Goal: Connect with others: Connect with others

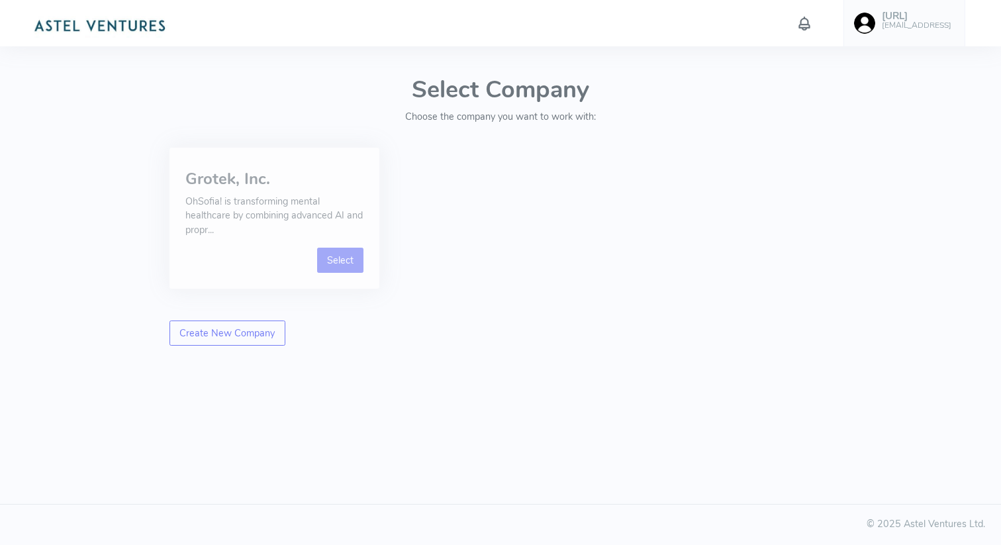
click at [349, 254] on link "Select" at bounding box center [340, 260] width 47 height 25
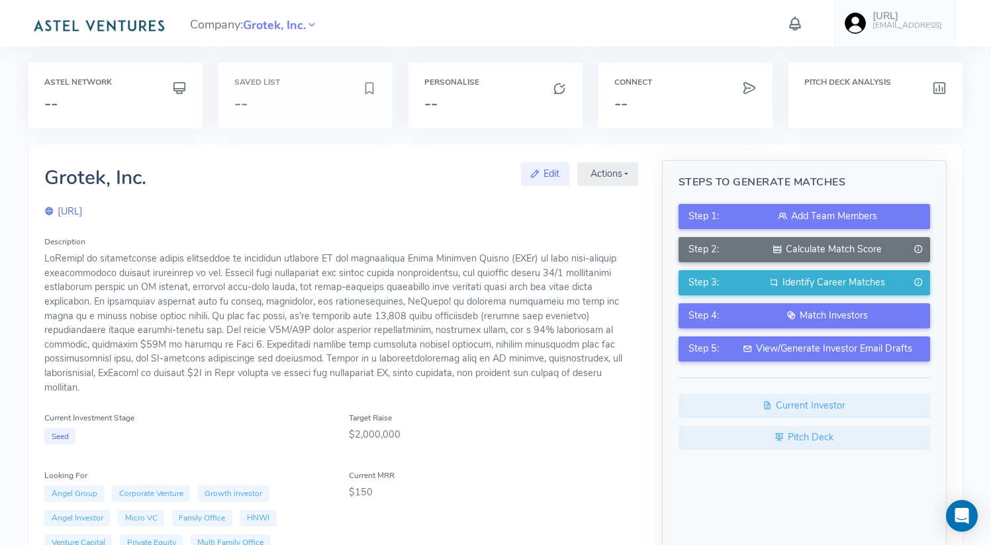
click at [244, 90] on div "Saved List --" at bounding box center [306, 95] width 174 height 66
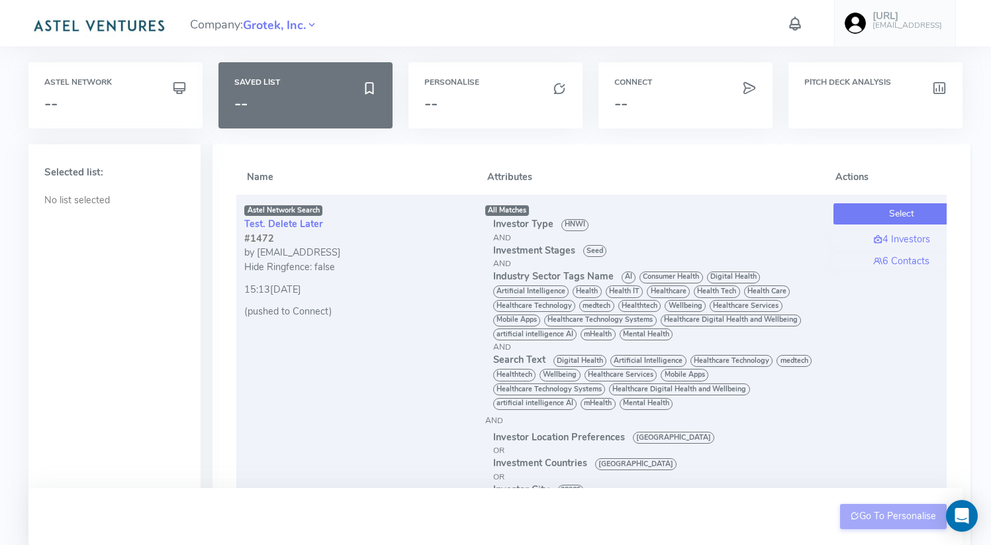
click at [870, 212] on button "Select" at bounding box center [902, 213] width 136 height 21
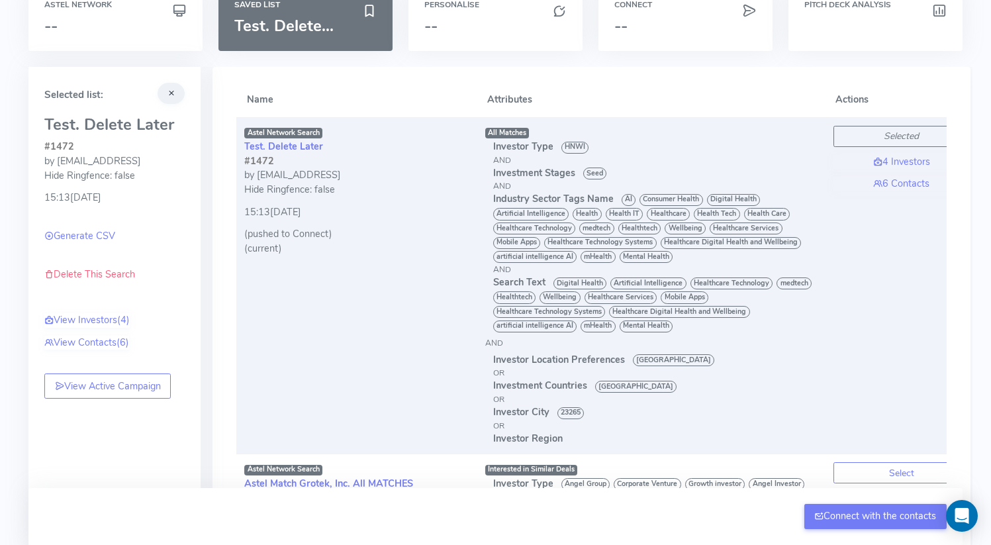
scroll to position [0, 72]
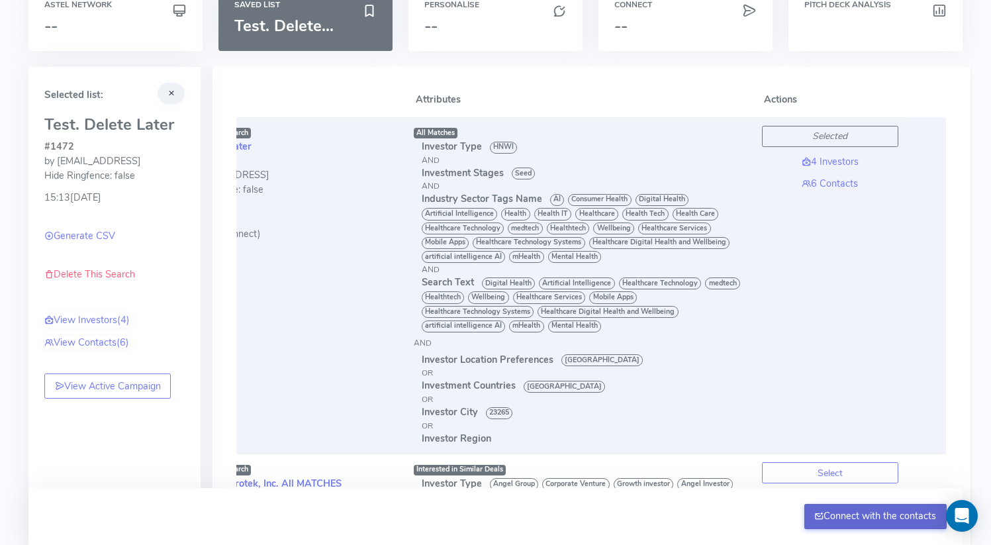
click at [850, 517] on button "Connect with the contacts" at bounding box center [876, 516] width 142 height 25
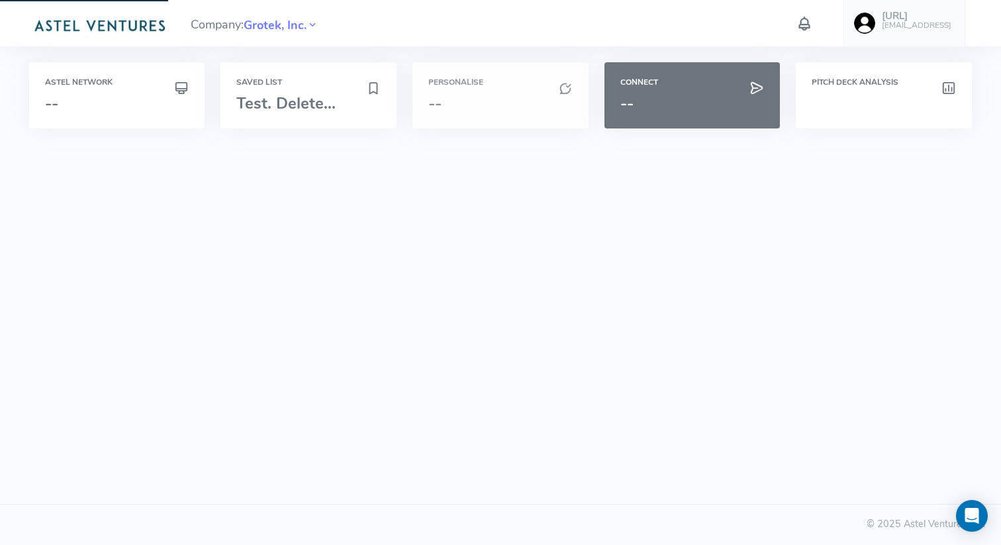
click at [497, 87] on div "Personalise --" at bounding box center [501, 95] width 176 height 66
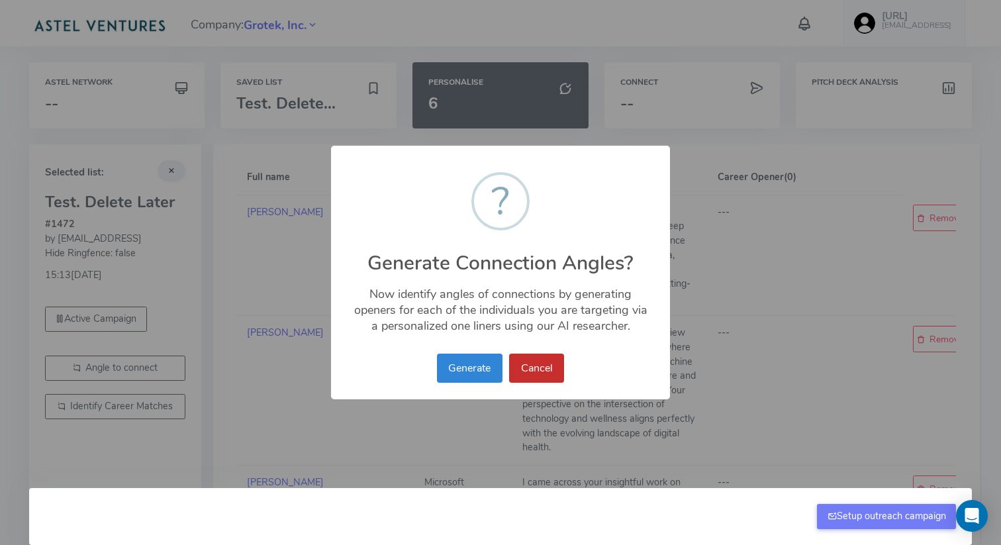
click at [546, 368] on button "Cancel" at bounding box center [536, 368] width 55 height 29
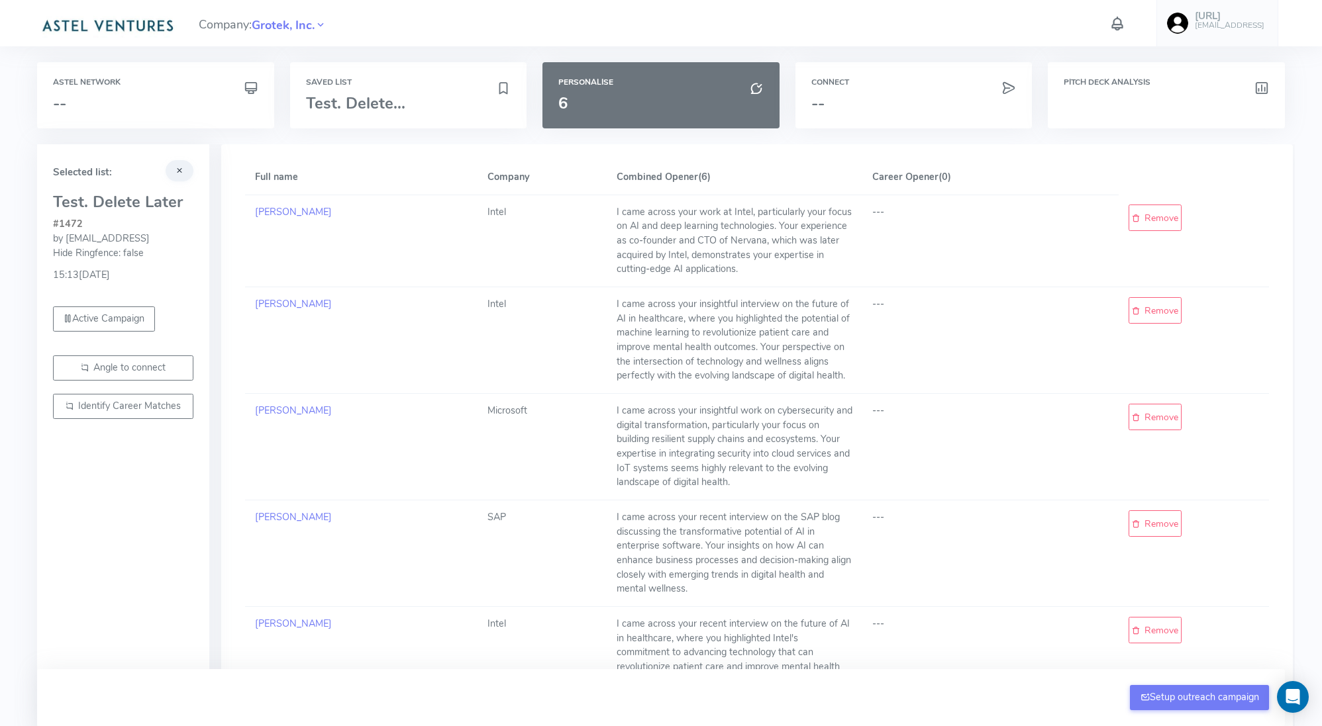
click at [880, 14] on div "Company: Grotek, Inc. [URL] [EMAIL_ADDRESS] Account Upload data AI Keys Usage E…" at bounding box center [661, 23] width 1256 height 46
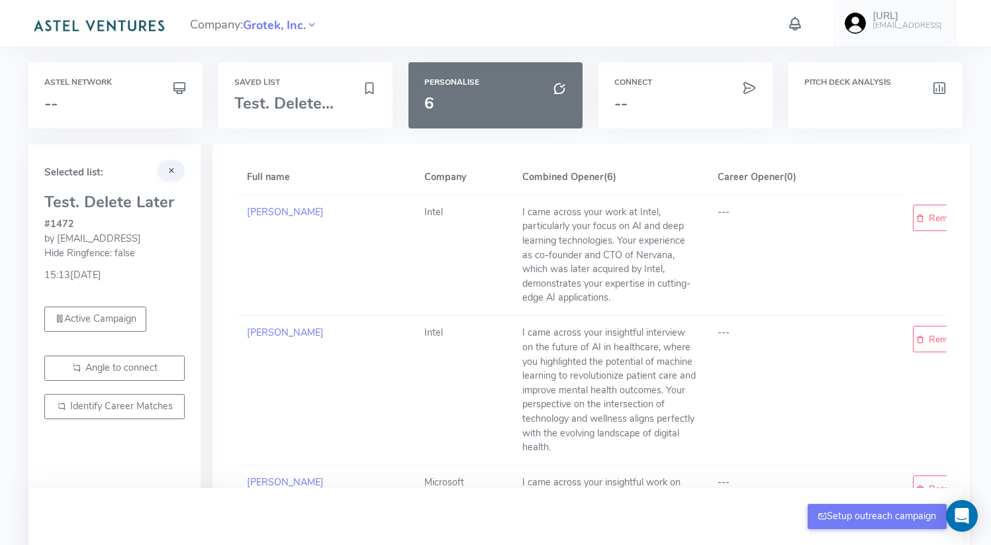
click at [919, 26] on h6 "[EMAIL_ADDRESS]" at bounding box center [908, 25] width 70 height 9
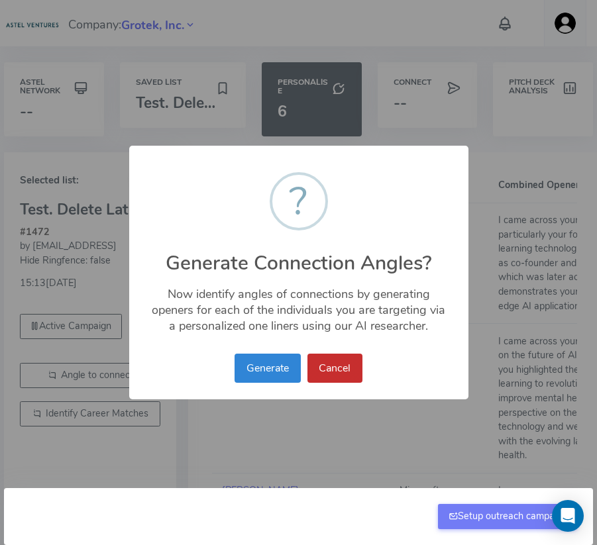
click at [322, 370] on button "Cancel" at bounding box center [334, 368] width 55 height 29
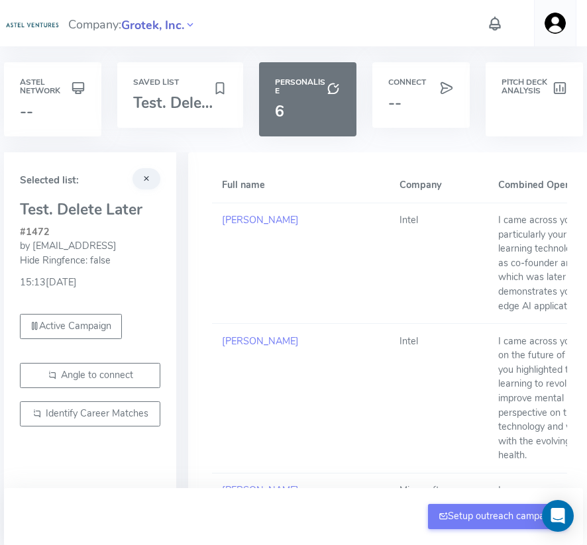
click at [152, 25] on span "Grotek, Inc." at bounding box center [152, 26] width 63 height 18
